Goal: Task Accomplishment & Management: Use online tool/utility

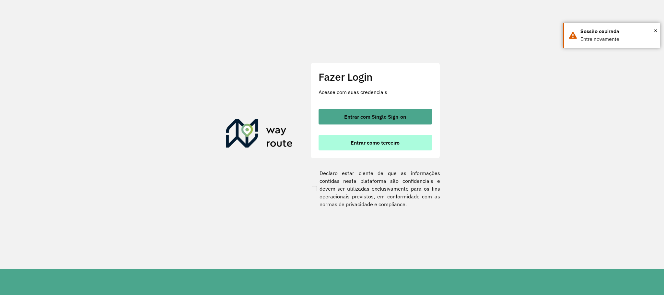
drag, startPoint x: 0, startPoint y: 0, endPoint x: 376, endPoint y: 141, distance: 401.3
click at [376, 141] on span "Entrar como terceiro" at bounding box center [375, 142] width 49 height 5
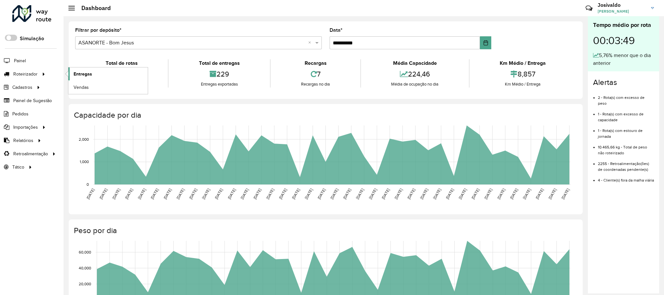
click at [88, 73] on span "Entregas" at bounding box center [83, 74] width 18 height 7
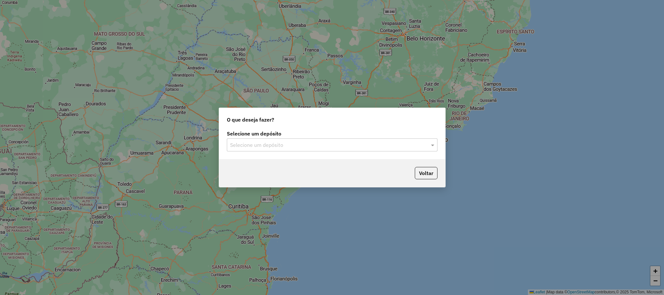
click at [389, 145] on input "text" at bounding box center [325, 145] width 191 height 8
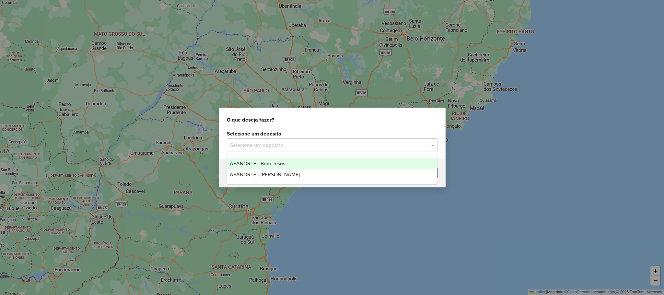
click at [259, 165] on span "ASANORTE - Bom Jesus" at bounding box center [257, 164] width 55 height 6
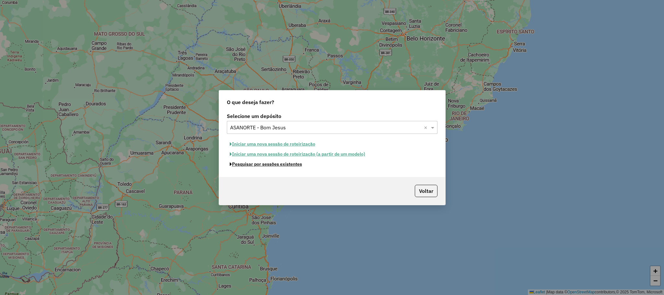
click at [259, 165] on button "Pesquisar por sessões existentes" at bounding box center [266, 164] width 78 height 10
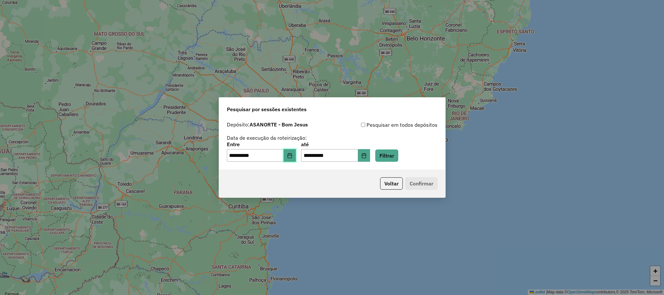
click at [296, 151] on button "Choose Date" at bounding box center [290, 155] width 12 height 13
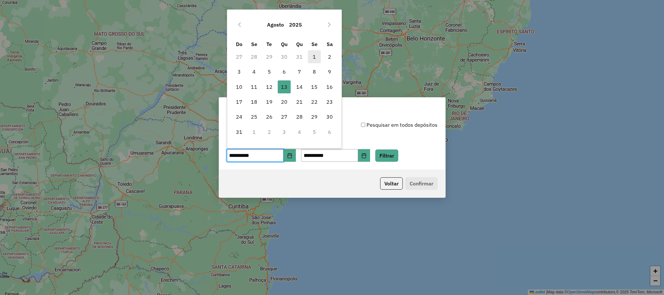
click at [315, 53] on span "1" at bounding box center [314, 56] width 13 height 13
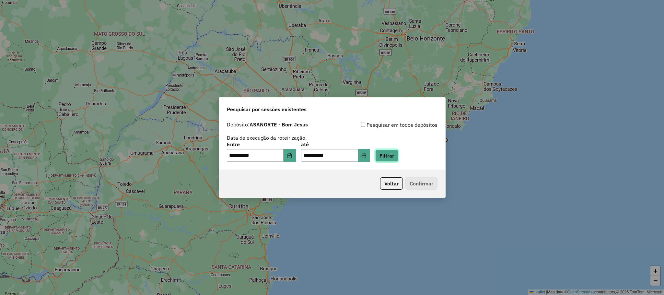
click at [398, 151] on button "Filtrar" at bounding box center [386, 155] width 23 height 12
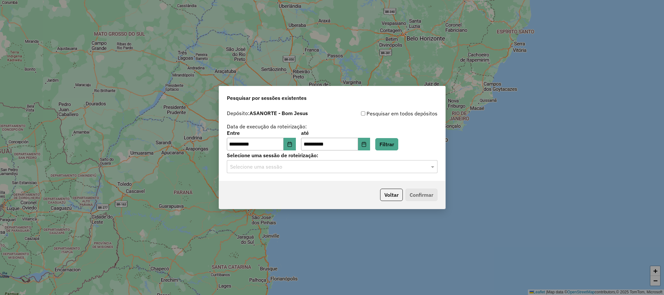
click at [292, 168] on input "text" at bounding box center [325, 167] width 191 height 8
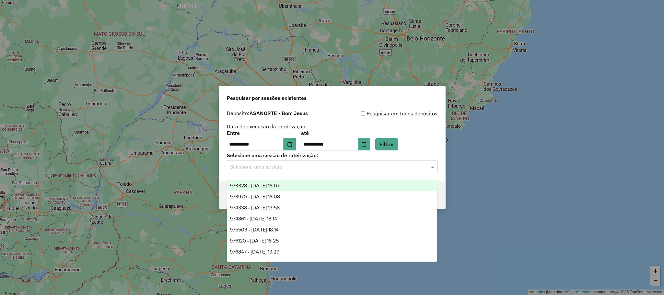
click at [269, 204] on div "974338 - 04/08/2025 13:58" at bounding box center [332, 207] width 210 height 11
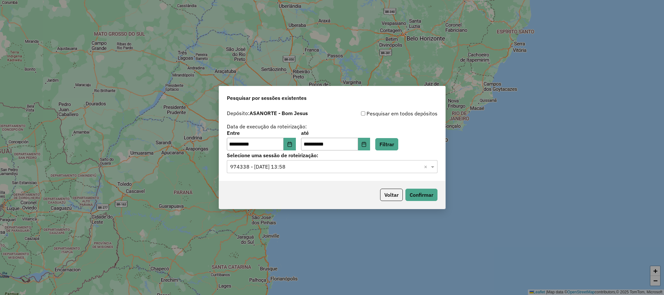
click at [268, 207] on div "Voltar Confirmar" at bounding box center [332, 195] width 226 height 28
click at [419, 196] on button "Confirmar" at bounding box center [422, 195] width 32 height 12
click at [362, 166] on input "text" at bounding box center [325, 167] width 191 height 8
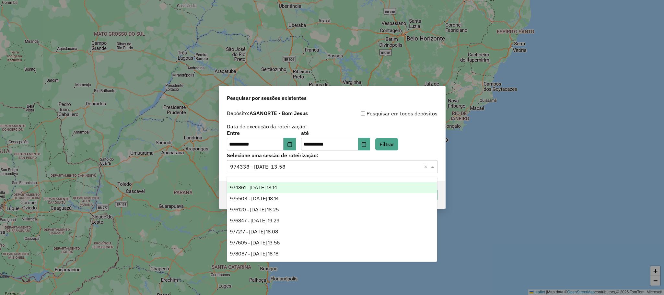
scroll to position [43, 0]
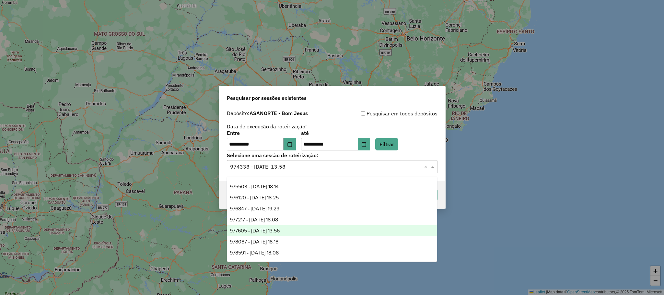
click at [263, 228] on span "977605 - 11/08/2025 13:56" at bounding box center [255, 231] width 50 height 6
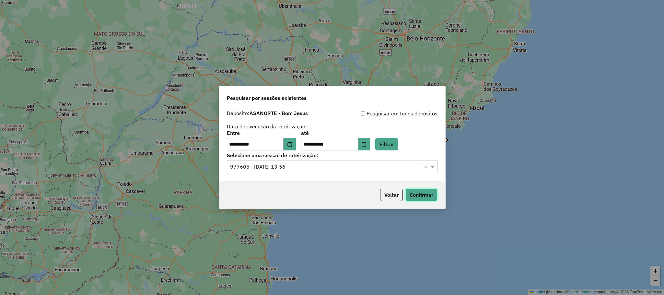
click at [434, 198] on button "Confirmar" at bounding box center [422, 195] width 32 height 12
click at [303, 164] on input "text" at bounding box center [325, 167] width 191 height 8
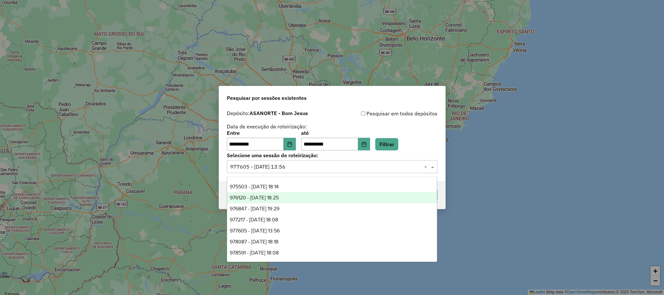
click at [259, 193] on div "976120 - 07/08/2025 18:25" at bounding box center [332, 197] width 210 height 11
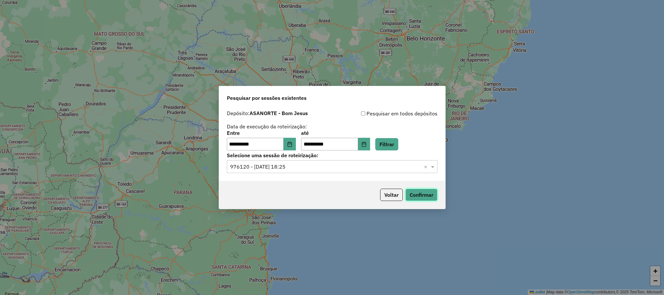
click at [424, 193] on button "Confirmar" at bounding box center [422, 195] width 32 height 12
click at [288, 145] on button "Choose Date" at bounding box center [290, 144] width 12 height 13
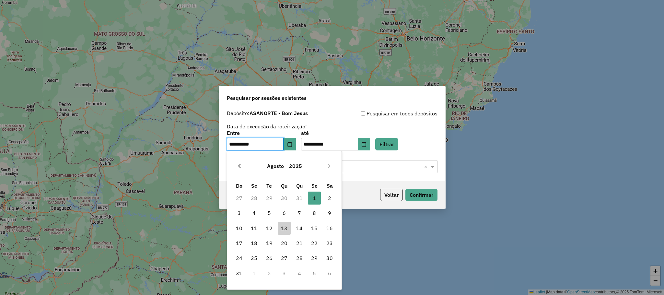
click at [238, 166] on icon "Previous Month" at bounding box center [239, 165] width 5 height 5
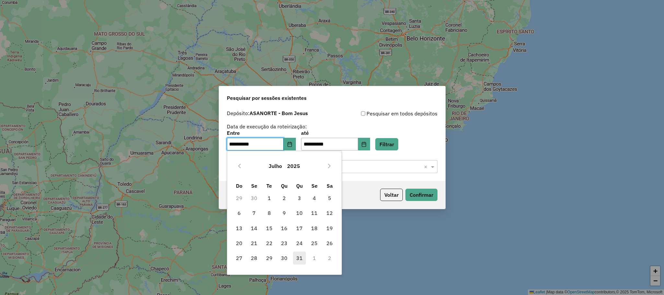
click at [299, 257] on span "31" at bounding box center [299, 258] width 13 height 13
type input "**********"
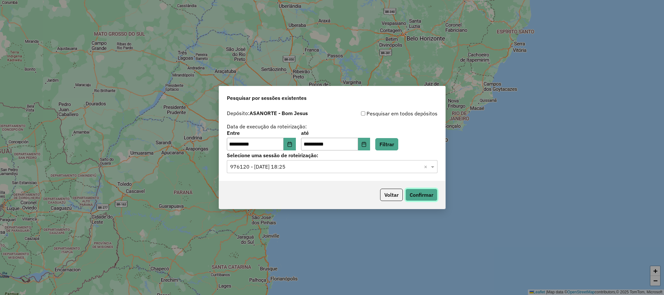
click at [420, 197] on button "Confirmar" at bounding box center [422, 195] width 32 height 12
click at [344, 168] on input "text" at bounding box center [325, 167] width 191 height 8
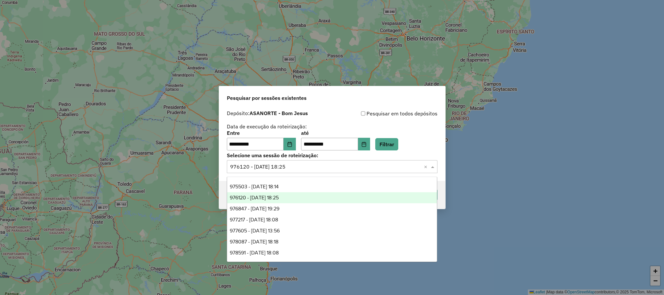
scroll to position [0, 0]
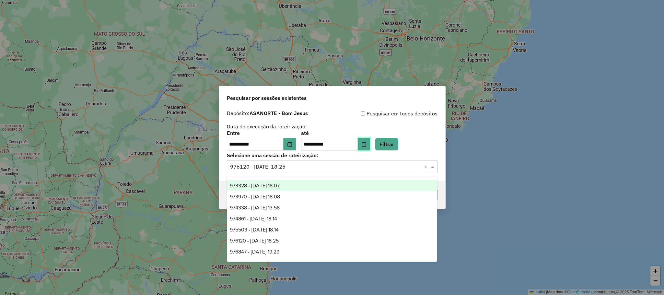
click at [367, 142] on icon "Choose Date" at bounding box center [363, 144] width 5 height 5
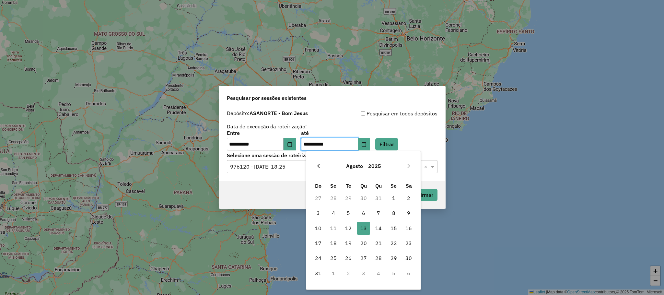
click at [317, 162] on button "Previous Month" at bounding box center [318, 166] width 10 height 10
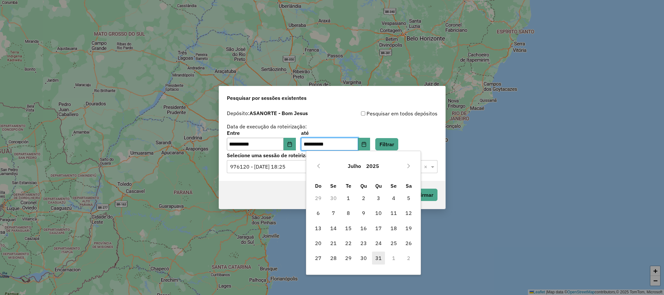
click at [377, 259] on span "31" at bounding box center [378, 258] width 13 height 13
type input "**********"
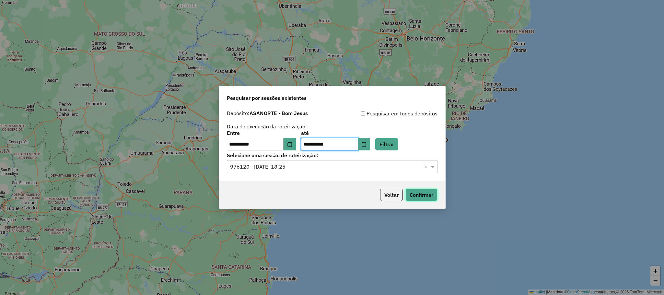
click at [412, 200] on button "Confirmar" at bounding box center [422, 195] width 32 height 12
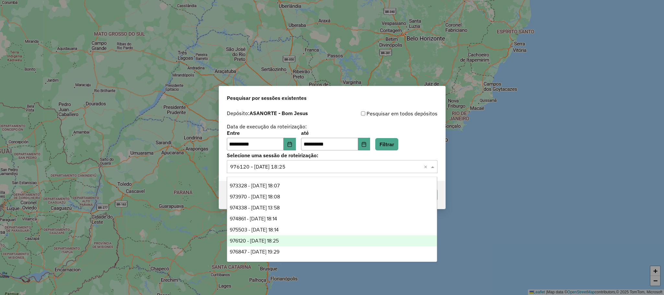
click at [376, 167] on input "text" at bounding box center [325, 167] width 191 height 8
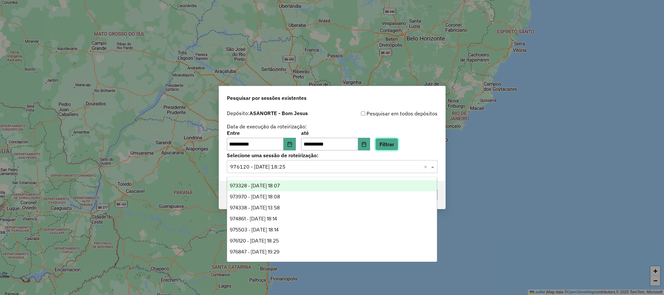
click at [398, 144] on button "Filtrar" at bounding box center [386, 144] width 23 height 12
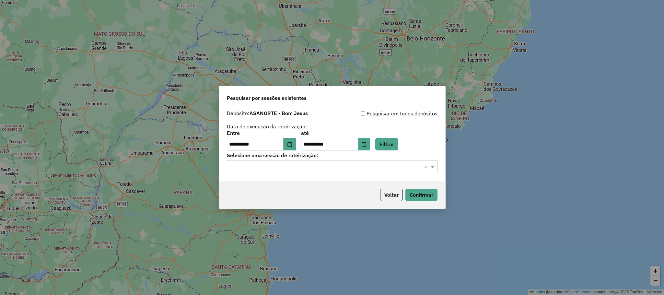
click at [382, 164] on input "text" at bounding box center [325, 167] width 191 height 8
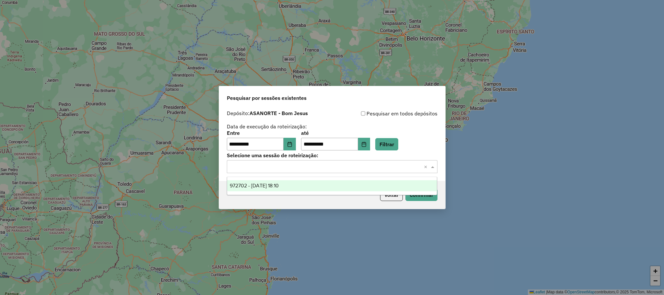
click at [268, 184] on span "972702 - 31/07/2025 18:10" at bounding box center [254, 186] width 49 height 6
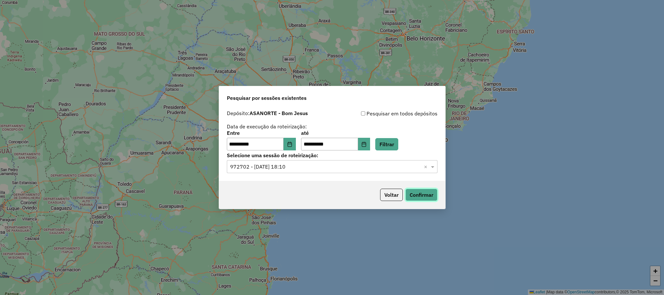
click at [422, 194] on button "Confirmar" at bounding box center [422, 195] width 32 height 12
click at [291, 141] on button "Choose Date" at bounding box center [290, 144] width 12 height 13
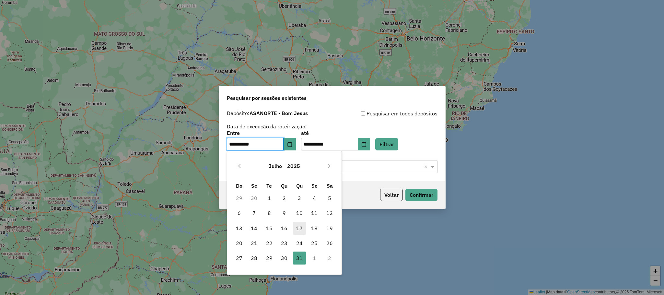
click at [299, 228] on span "17" at bounding box center [299, 228] width 13 height 13
type input "**********"
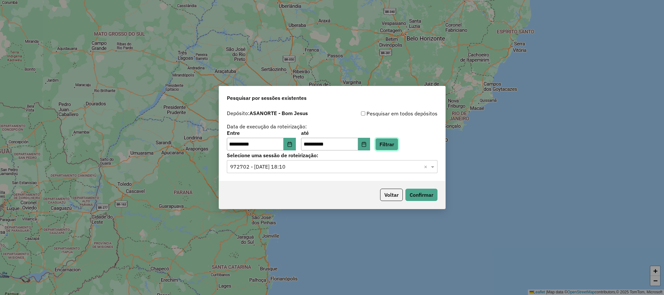
click at [397, 141] on button "Filtrar" at bounding box center [386, 144] width 23 height 12
click at [357, 164] on input "text" at bounding box center [325, 167] width 191 height 8
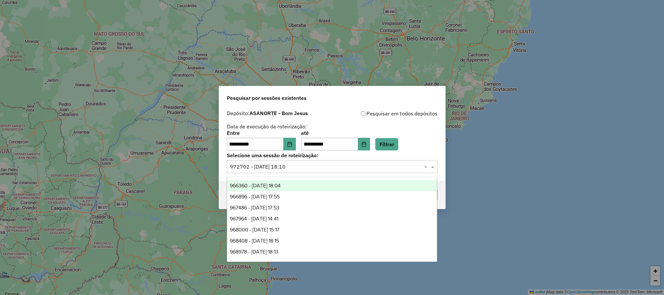
click at [278, 186] on span "966360 - 17/07/2025 18:04" at bounding box center [255, 186] width 51 height 6
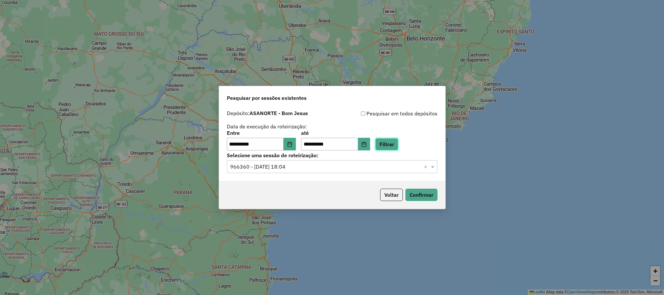
click at [397, 146] on button "Filtrar" at bounding box center [386, 144] width 23 height 12
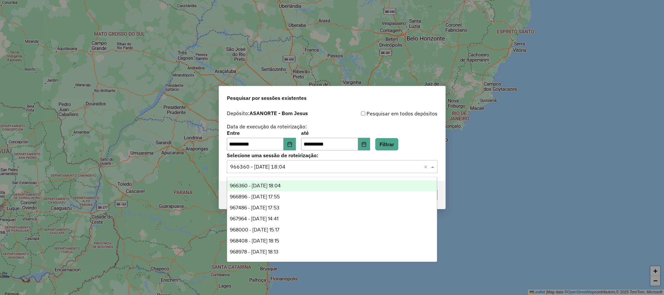
click at [413, 164] on input "text" at bounding box center [325, 167] width 191 height 8
click at [288, 182] on div "966360 - 17/07/2025 18:04" at bounding box center [332, 185] width 210 height 11
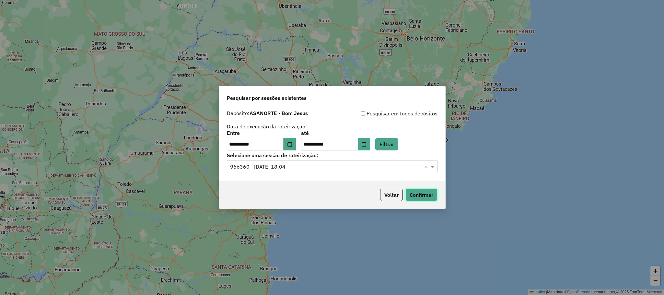
click at [418, 194] on button "Confirmar" at bounding box center [422, 195] width 32 height 12
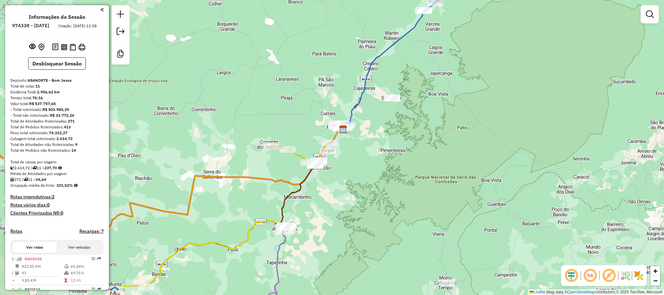
drag, startPoint x: 350, startPoint y: 211, endPoint x: 374, endPoint y: 171, distance: 46.8
click at [374, 171] on div "Janela de atendimento Grade de atendimento Capacidade Transportadoras Veículos …" at bounding box center [332, 147] width 664 height 295
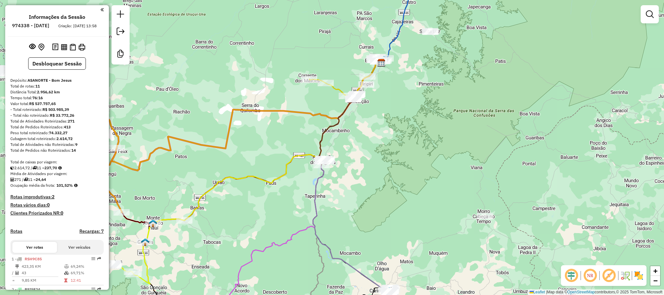
drag, startPoint x: 400, startPoint y: 184, endPoint x: 414, endPoint y: 159, distance: 29.2
click at [414, 159] on div "Janela de atendimento Grade de atendimento Capacidade Transportadoras Veículos …" at bounding box center [332, 147] width 664 height 295
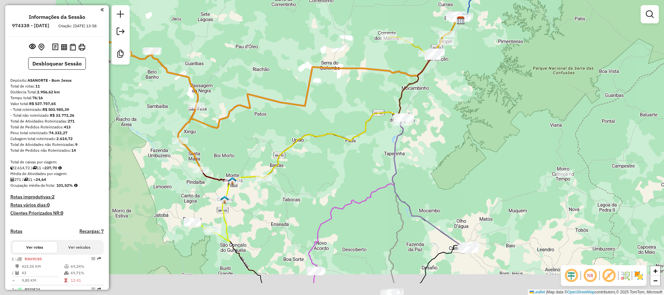
drag, startPoint x: 363, startPoint y: 183, endPoint x: 443, endPoint y: 138, distance: 92.0
click at [443, 139] on div "Janela de atendimento Grade de atendimento Capacidade Transportadoras Veículos …" at bounding box center [332, 147] width 664 height 295
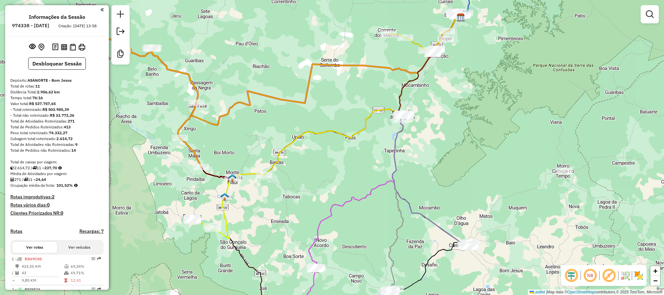
click at [437, 114] on div "Janela de atendimento Grade de atendimento Capacidade Transportadoras Veículos …" at bounding box center [332, 147] width 664 height 295
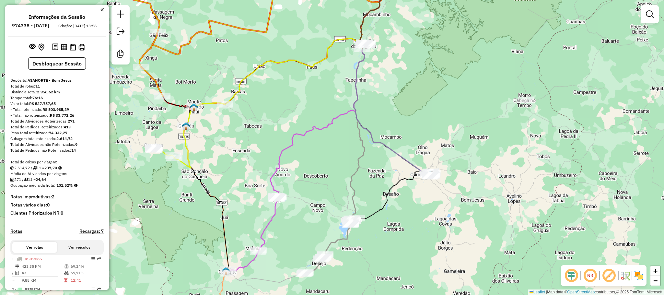
drag, startPoint x: 456, startPoint y: 149, endPoint x: 433, endPoint y: 54, distance: 98.2
click at [433, 54] on div "Janela de atendimento Grade de atendimento Capacidade Transportadoras Veículos …" at bounding box center [332, 147] width 664 height 295
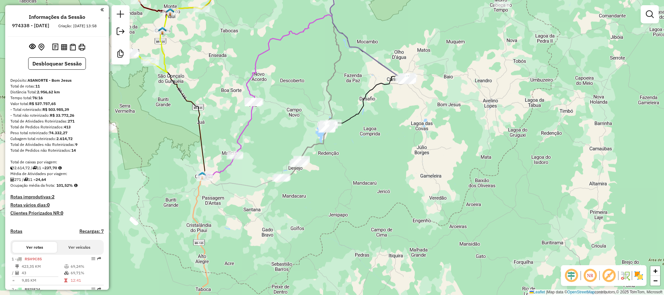
drag, startPoint x: 463, startPoint y: 157, endPoint x: 425, endPoint y: 76, distance: 88.9
click at [425, 76] on div "Janela de atendimento Grade de atendimento Capacidade Transportadoras Veículos …" at bounding box center [332, 147] width 664 height 295
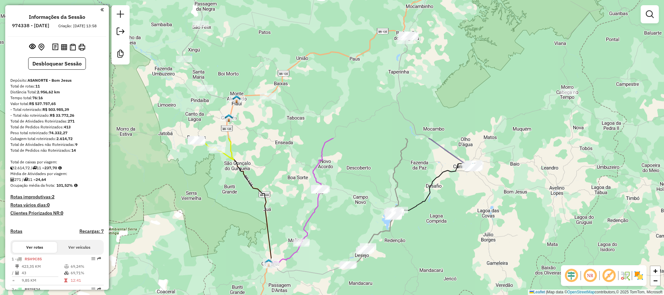
drag, startPoint x: 368, startPoint y: 98, endPoint x: 472, endPoint y: 266, distance: 197.5
click at [472, 266] on div "Janela de atendimento Grade de atendimento Capacidade Transportadoras Veículos …" at bounding box center [332, 147] width 664 height 295
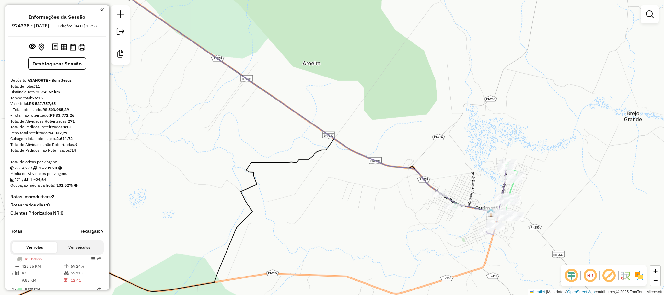
drag, startPoint x: 552, startPoint y: 211, endPoint x: 489, endPoint y: 167, distance: 77.3
click at [489, 167] on div "Janela de atendimento Grade de atendimento Capacidade Transportadoras Veículos …" at bounding box center [332, 147] width 664 height 295
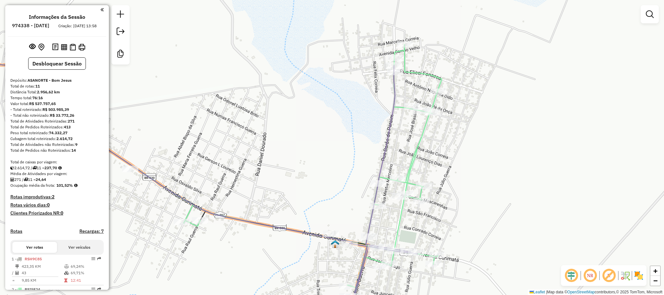
click at [382, 147] on icon at bounding box center [369, 194] width 98 height 259
select select "**********"
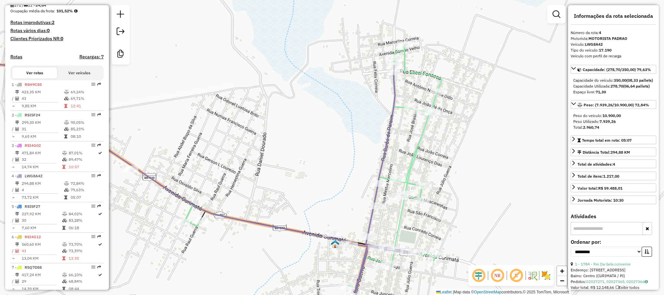
scroll to position [347, 0]
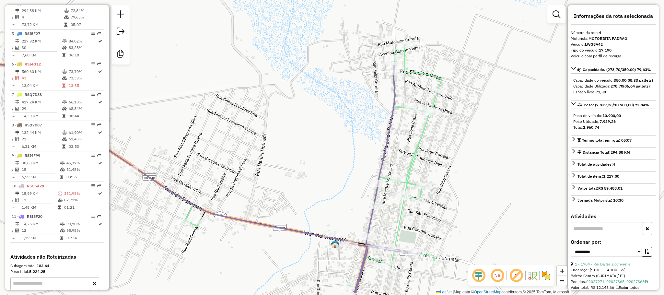
click at [424, 139] on icon at bounding box center [287, 184] width 309 height 280
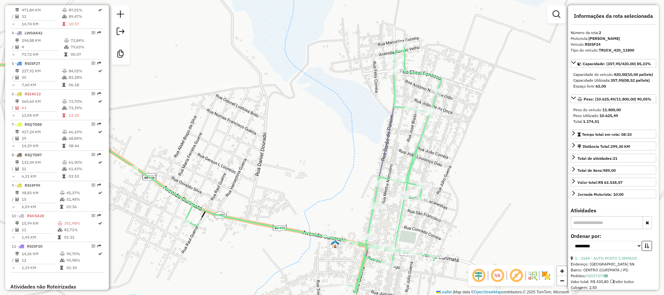
scroll to position [286, 0]
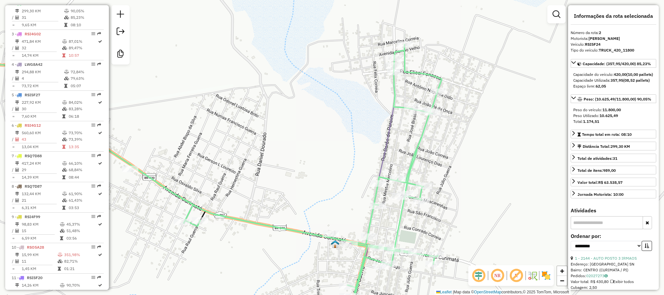
click at [391, 133] on icon at bounding box center [369, 194] width 98 height 259
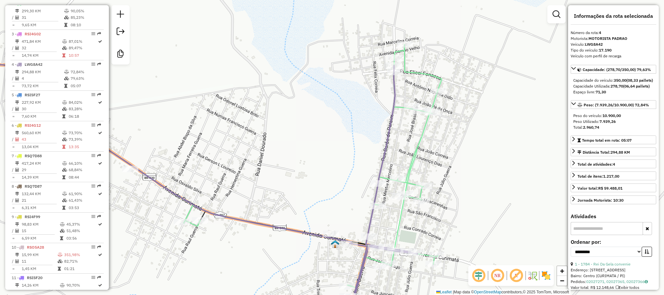
scroll to position [347, 0]
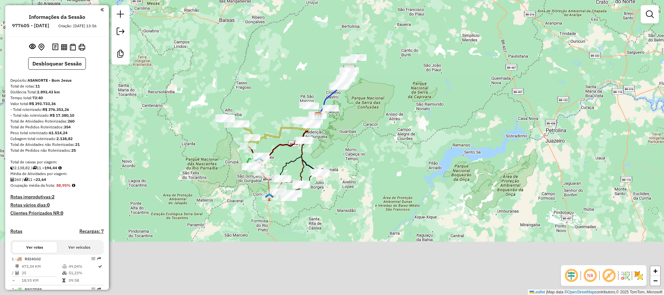
drag, startPoint x: 356, startPoint y: 216, endPoint x: 350, endPoint y: 129, distance: 87.1
click at [350, 129] on div "Janela de atendimento Grade de atendimento Capacidade Transportadoras Veículos …" at bounding box center [332, 147] width 664 height 295
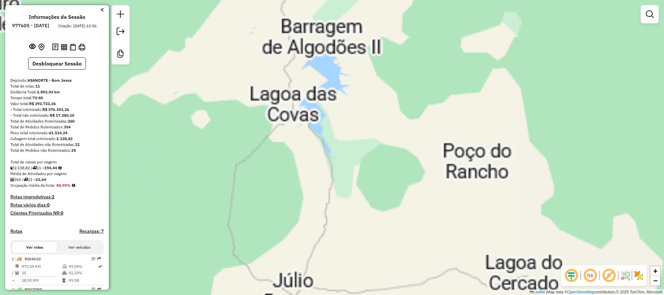
drag, startPoint x: 303, startPoint y: 64, endPoint x: 332, endPoint y: 189, distance: 128.7
click at [332, 192] on div "Janela de atendimento Grade de atendimento Capacidade Transportadoras Veículos …" at bounding box center [332, 147] width 664 height 295
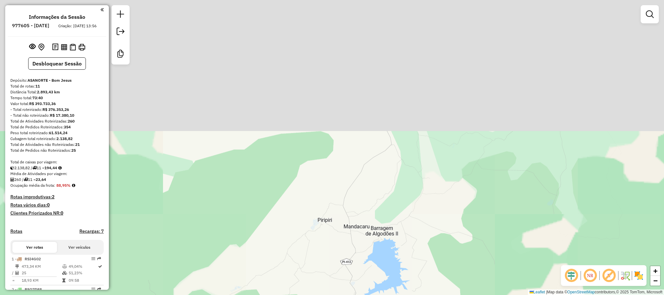
drag, startPoint x: 302, startPoint y: 114, endPoint x: 339, endPoint y: 192, distance: 86.1
click at [355, 266] on div "Janela de atendimento Grade de atendimento Capacidade Transportadoras Veículos …" at bounding box center [332, 147] width 664 height 295
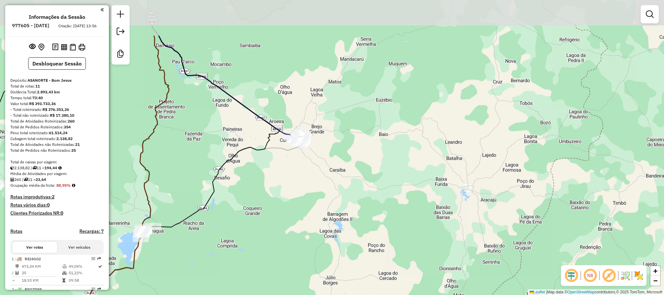
drag, startPoint x: 277, startPoint y: 84, endPoint x: 290, endPoint y: 150, distance: 67.1
click at [290, 150] on div "Janela de atendimento Grade de atendimento Capacidade Transportadoras Veículos …" at bounding box center [332, 147] width 664 height 295
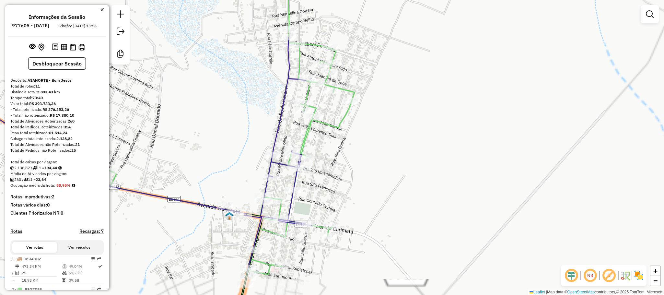
click at [308, 138] on icon at bounding box center [191, 147] width 328 height 354
select select "**********"
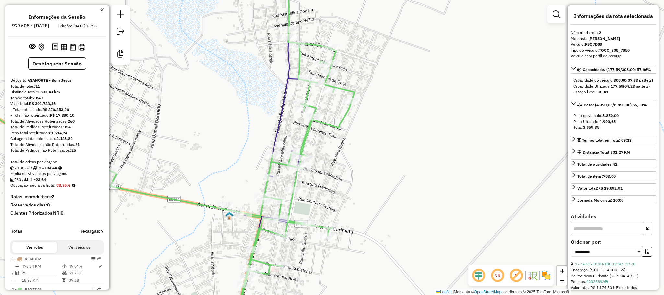
scroll to position [286, 0]
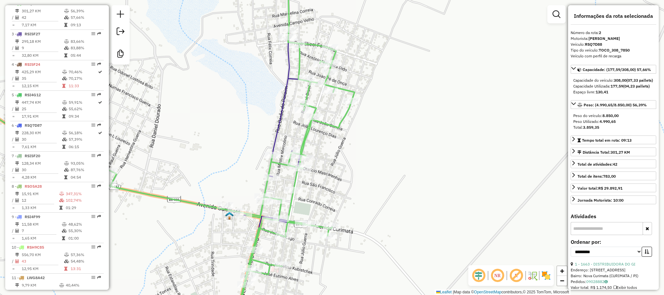
click at [280, 118] on icon at bounding box center [278, 152] width 68 height 231
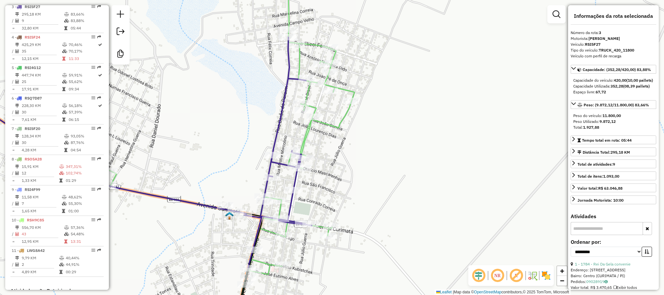
scroll to position [316, 0]
click at [309, 128] on icon at bounding box center [191, 147] width 328 height 354
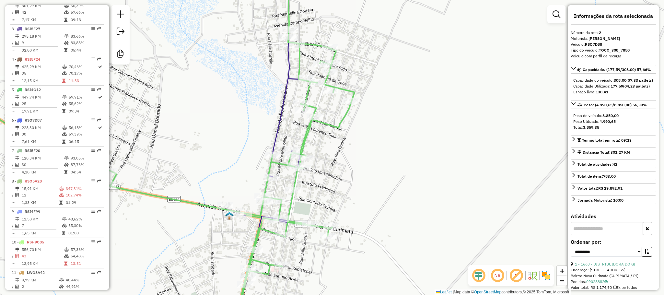
scroll to position [286, 0]
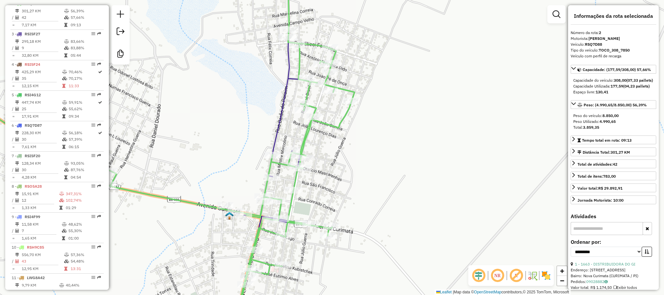
click at [282, 111] on icon at bounding box center [278, 152] width 68 height 231
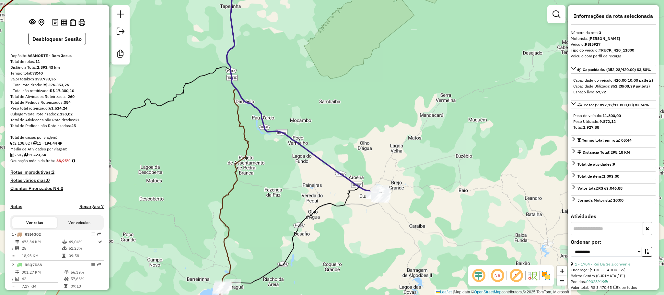
scroll to position [0, 0]
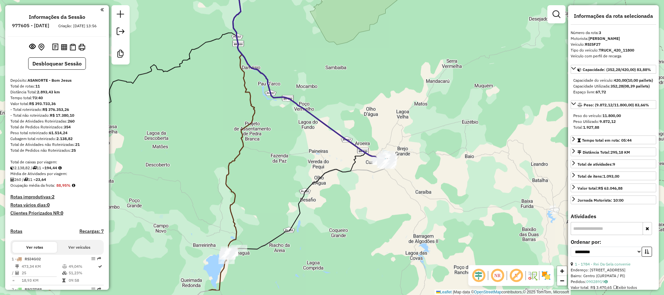
drag, startPoint x: 371, startPoint y: 121, endPoint x: 373, endPoint y: 51, distance: 69.7
click at [373, 51] on div "Janela de atendimento Grade de atendimento Capacidade Transportadoras Veículos …" at bounding box center [332, 147] width 664 height 295
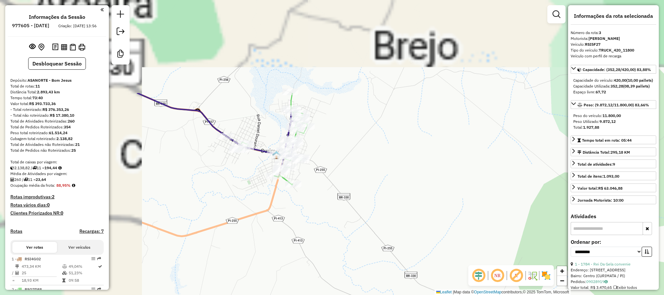
drag, startPoint x: 280, startPoint y: 57, endPoint x: 423, endPoint y: 174, distance: 184.8
click at [452, 181] on div "Janela de atendimento Grade de atendimento Capacidade Transportadoras Veículos …" at bounding box center [332, 147] width 664 height 295
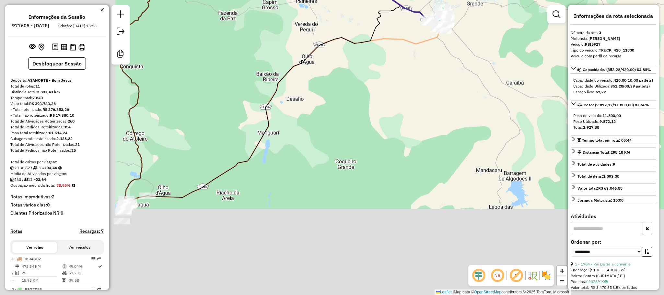
drag, startPoint x: 222, startPoint y: 199, endPoint x: 423, endPoint y: 61, distance: 244.4
click at [422, 63] on div "Janela de atendimento Grade de atendimento Capacidade Transportadoras Veículos …" at bounding box center [332, 147] width 664 height 295
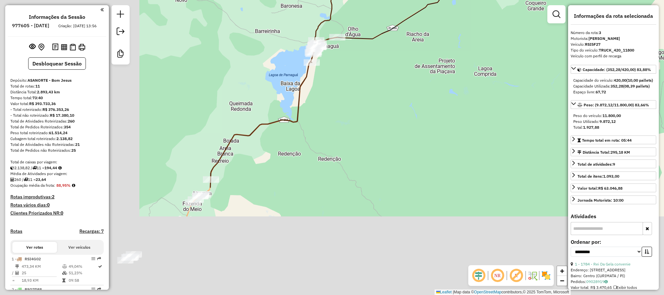
drag, startPoint x: 241, startPoint y: 175, endPoint x: 384, endPoint y: 51, distance: 189.6
click at [382, 53] on div "Janela de atendimento Grade de atendimento Capacidade Transportadoras Veículos …" at bounding box center [332, 147] width 664 height 295
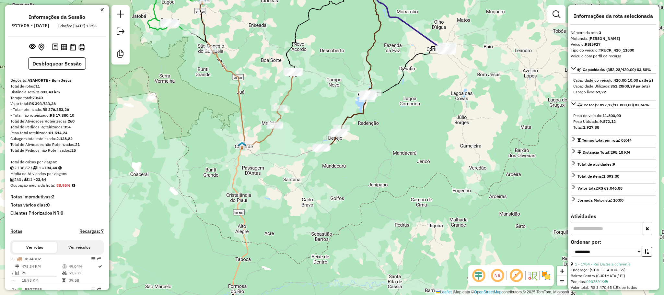
click at [355, 118] on icon at bounding box center [346, 121] width 53 height 56
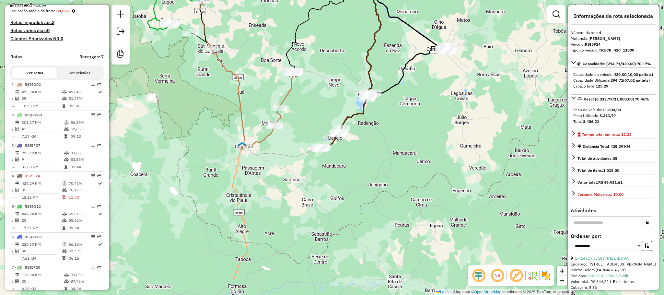
scroll to position [347, 0]
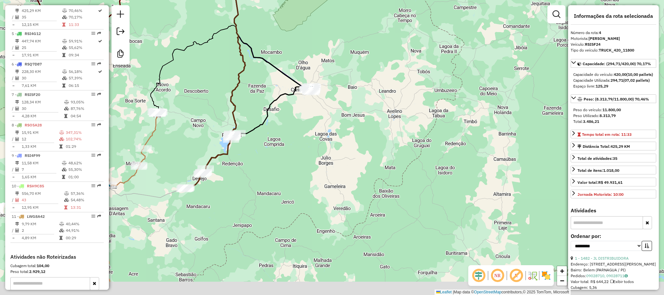
drag, startPoint x: 249, startPoint y: 189, endPoint x: 344, endPoint y: 113, distance: 122.0
click at [344, 113] on div "Janela de atendimento Grade de atendimento Capacidade Transportadoras Veículos …" at bounding box center [332, 147] width 664 height 295
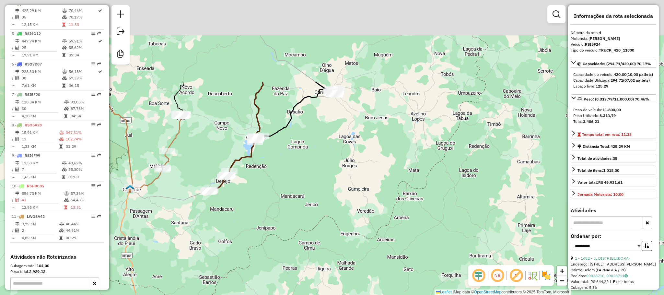
drag, startPoint x: 326, startPoint y: 113, endPoint x: 304, endPoint y: 146, distance: 39.9
click at [304, 146] on div "Janela de atendimento Grade de atendimento Capacidade Transportadoras Veículos …" at bounding box center [332, 147] width 664 height 295
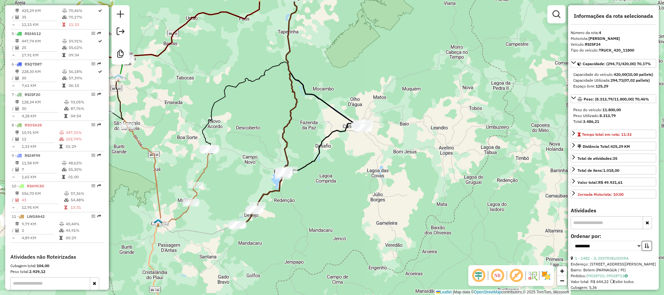
drag, startPoint x: 294, startPoint y: 52, endPoint x: 324, endPoint y: 83, distance: 43.1
click at [324, 83] on div "Janela de atendimento Grade de atendimento Capacidade Transportadoras Veículos …" at bounding box center [332, 147] width 664 height 295
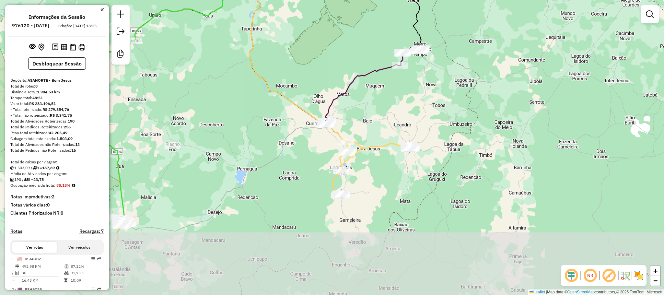
drag, startPoint x: 364, startPoint y: 255, endPoint x: 392, endPoint y: 168, distance: 91.7
click at [396, 175] on div "Janela de atendimento Grade de atendimento Capacidade Transportadoras Veículos …" at bounding box center [332, 147] width 664 height 295
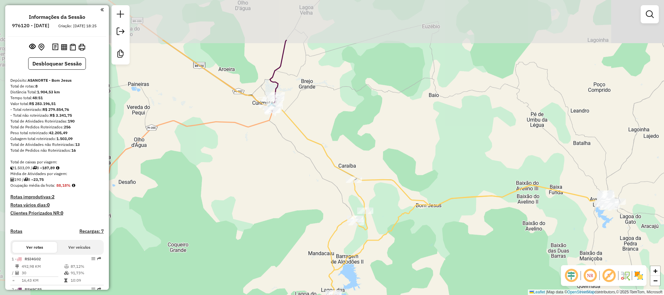
drag, startPoint x: 253, startPoint y: 72, endPoint x: 313, endPoint y: 136, distance: 87.6
click at [313, 136] on div "Janela de atendimento Grade de atendimento Capacidade Transportadoras Veículos …" at bounding box center [332, 147] width 664 height 295
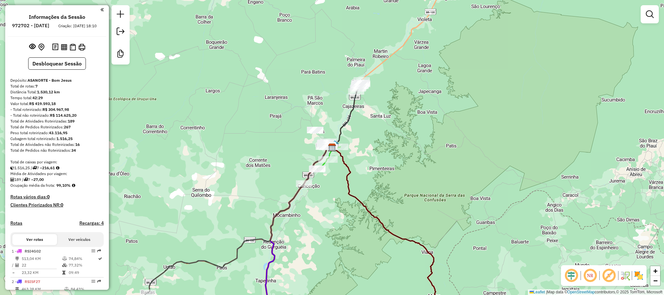
drag, startPoint x: 370, startPoint y: 255, endPoint x: 349, endPoint y: 77, distance: 178.8
click at [349, 77] on div "Janela de atendimento Grade de atendimento Capacidade Transportadoras Veículos …" at bounding box center [332, 147] width 664 height 295
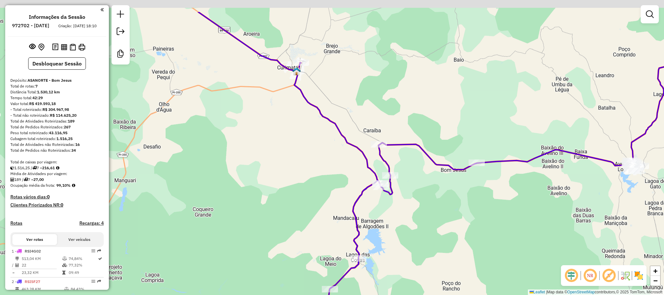
drag, startPoint x: 308, startPoint y: 58, endPoint x: 320, endPoint y: 113, distance: 56.3
click at [320, 113] on div "Janela de atendimento Grade de atendimento Capacidade Transportadoras Veículos …" at bounding box center [332, 147] width 664 height 295
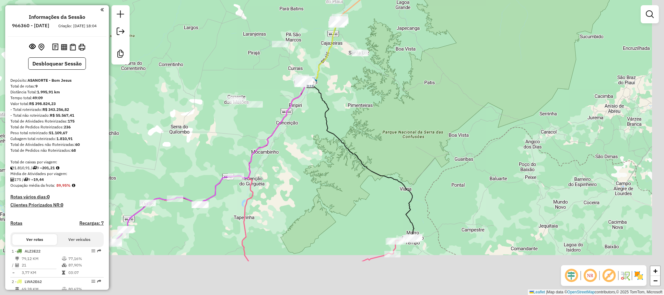
drag, startPoint x: 456, startPoint y: 212, endPoint x: 406, endPoint y: 131, distance: 95.7
click at [413, 143] on div "Janela de atendimento Grade de atendimento Capacidade Transportadoras Veículos …" at bounding box center [332, 147] width 664 height 295
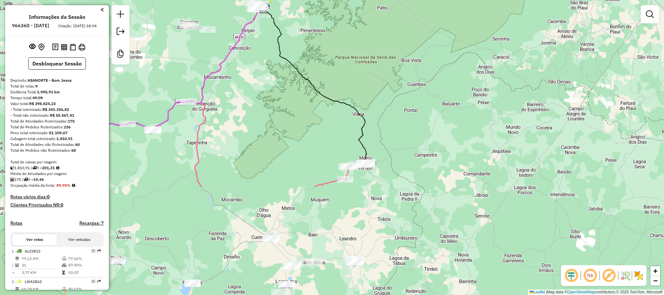
drag, startPoint x: 406, startPoint y: 216, endPoint x: 404, endPoint y: 123, distance: 93.1
click at [404, 132] on div "Janela de atendimento Grade de atendimento Capacidade Transportadoras Veículos …" at bounding box center [332, 147] width 664 height 295
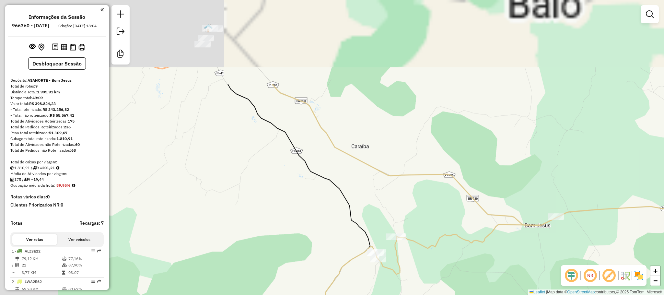
drag, startPoint x: 324, startPoint y: 124, endPoint x: 424, endPoint y: 285, distance: 189.8
click at [424, 285] on div "Janela de atendimento Grade de atendimento Capacidade Transportadoras Veículos …" at bounding box center [332, 147] width 664 height 295
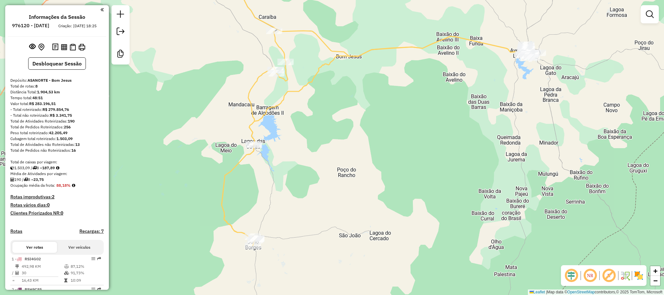
click at [394, 46] on icon at bounding box center [380, 138] width 316 height 214
select select "**********"
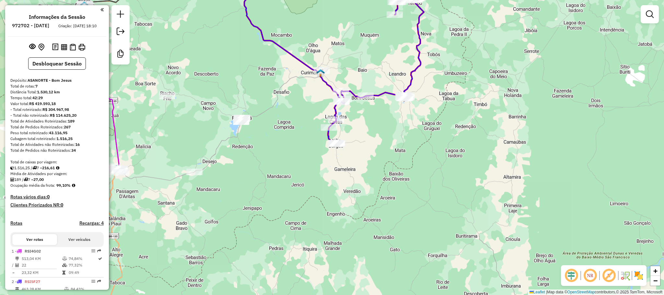
drag, startPoint x: 459, startPoint y: 63, endPoint x: 399, endPoint y: 131, distance: 90.5
click at [401, 130] on div "Janela de atendimento Grade de atendimento Capacidade Transportadoras Veículos …" at bounding box center [332, 147] width 664 height 295
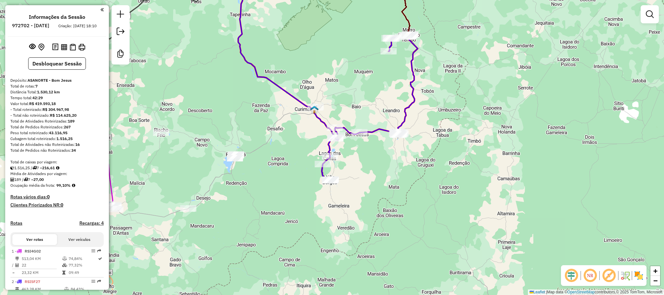
click at [375, 131] on icon at bounding box center [366, 108] width 104 height 146
select select "**********"
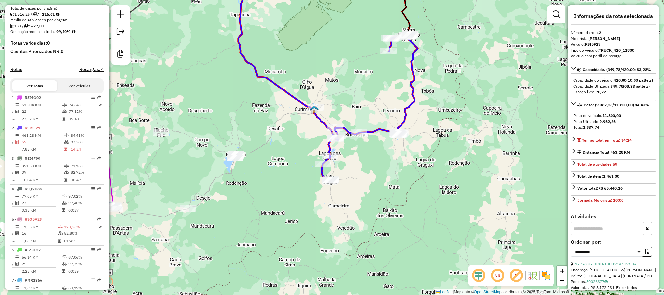
scroll to position [278, 0]
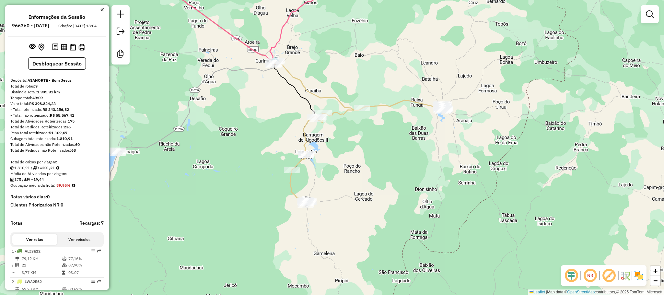
click at [401, 106] on icon at bounding box center [367, 152] width 155 height 105
select select "**********"
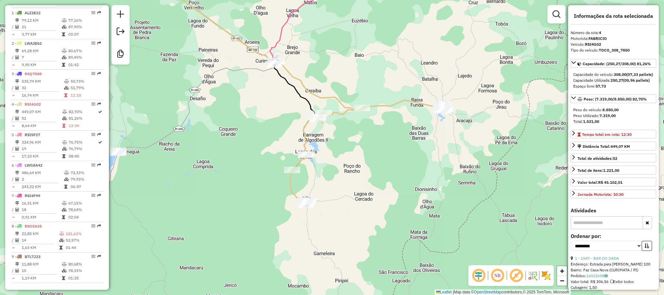
scroll to position [339, 0]
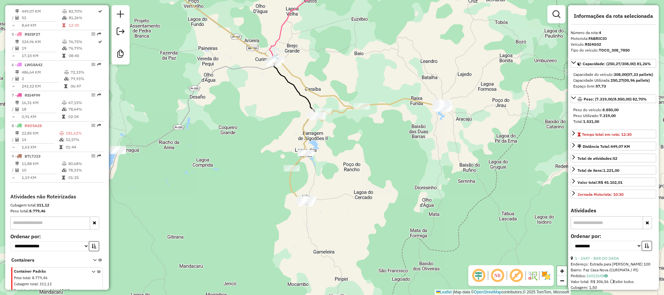
click at [391, 105] on icon at bounding box center [367, 151] width 155 height 105
